Goal: Information Seeking & Learning: Learn about a topic

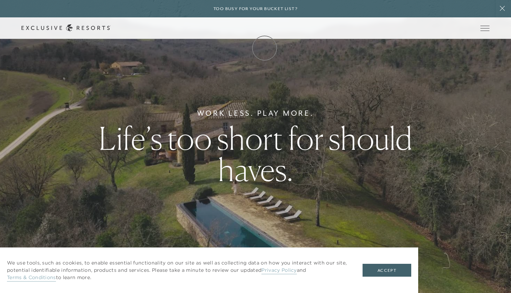
click at [0, 0] on link "Membership" at bounding box center [0, 0] width 0 height 0
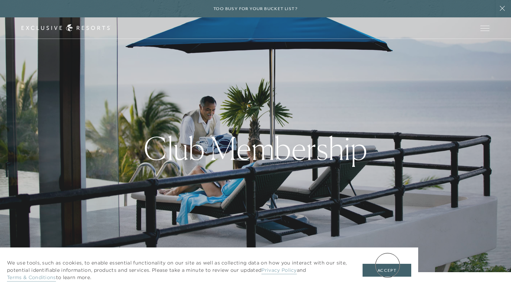
click at [388, 265] on button "Accept" at bounding box center [387, 270] width 49 height 13
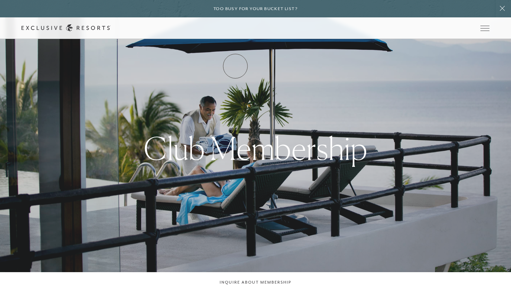
click at [0, 0] on link "How it works" at bounding box center [0, 0] width 0 height 0
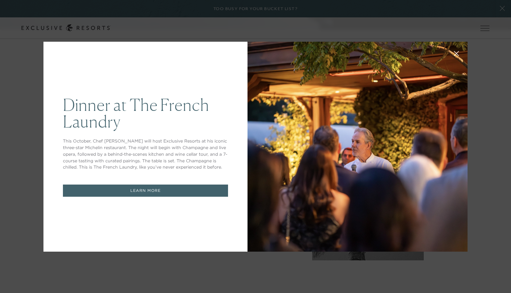
click at [455, 54] on icon at bounding box center [456, 53] width 5 height 5
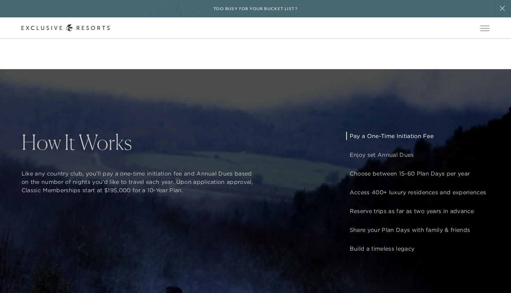
scroll to position [526, 0]
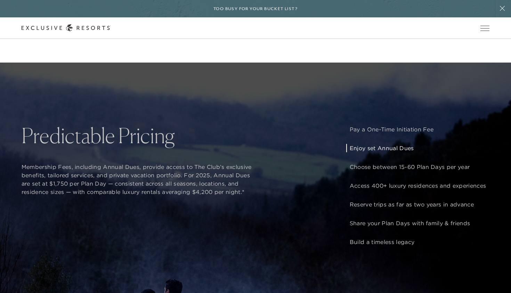
click at [374, 147] on p "Enjoy set Annual Dues" at bounding box center [418, 148] width 136 height 8
click at [497, 142] on div "How It Works Like any country club, you’ll pay a one-time initiation fee and An…" at bounding box center [255, 209] width 511 height 293
click at [482, 140] on div "Pay a One-Time Initiation Fee Enjoy set Annual Dues Choose between 15-60 Plan D…" at bounding box center [417, 185] width 143 height 121
click at [481, 140] on div "Pay a One-Time Initiation Fee Enjoy set Annual Dues Choose between 15-60 Plan D…" at bounding box center [417, 185] width 143 height 121
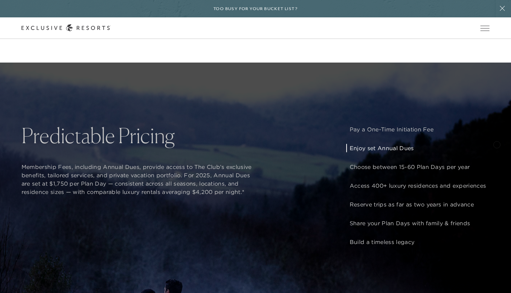
click at [497, 144] on div "How It Works Like any country club, you’ll pay a one-time initiation fee and An…" at bounding box center [255, 209] width 511 height 293
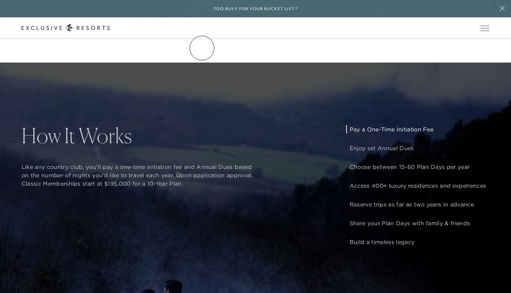
click at [0, 0] on link "Residence Collection" at bounding box center [0, 0] width 0 height 0
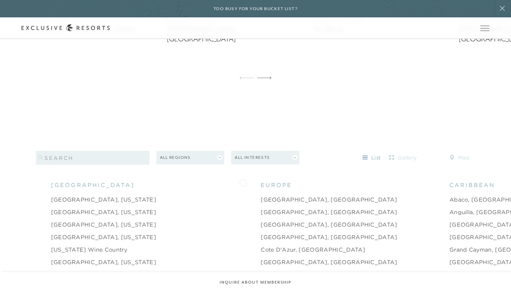
scroll to position [614, 0]
click at [268, 153] on button "All Interests" at bounding box center [265, 158] width 68 height 14
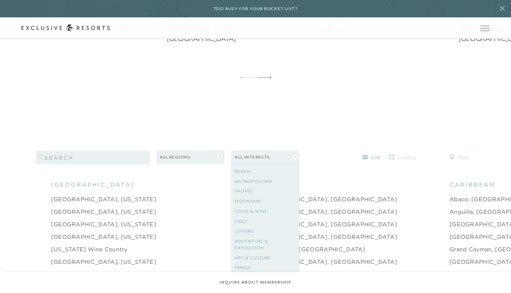
click at [252, 196] on link "Mountain" at bounding box center [265, 201] width 61 height 10
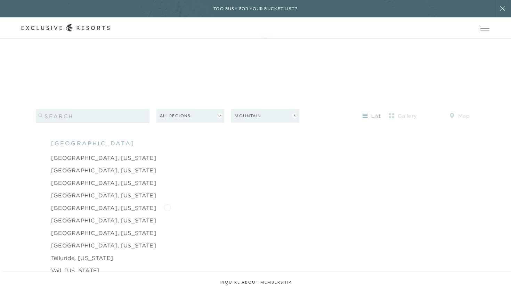
scroll to position [669, 0]
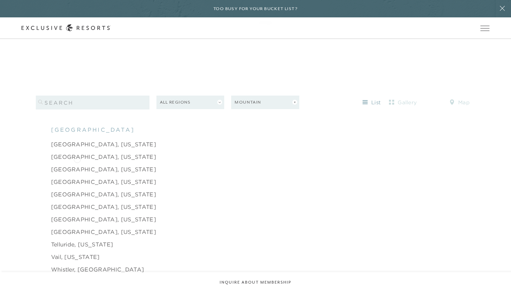
click at [77, 165] on link "[GEOGRAPHIC_DATA], [US_STATE]" at bounding box center [103, 169] width 105 height 8
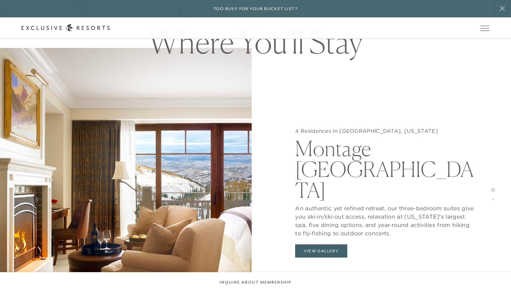
scroll to position [674, 0]
